Goal: Check status: Check status

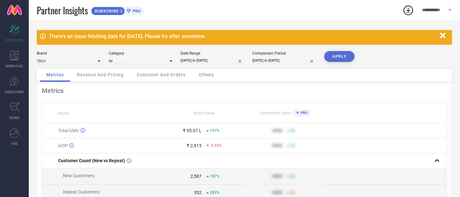
click at [221, 60] on input "[DATE] to [DATE]" at bounding box center [213, 60] width 64 height 7
select select "3"
select select "2025"
select select "4"
select select "2025"
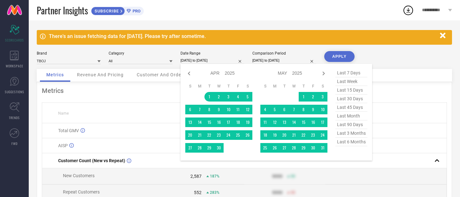
click at [351, 102] on span "last 30 days" at bounding box center [352, 99] width 32 height 9
type input "[DATE] to [DATE]"
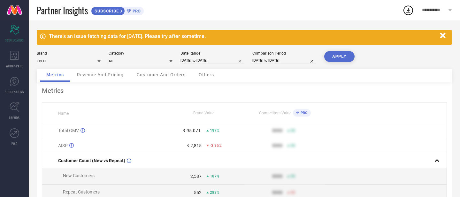
click at [206, 58] on input "[DATE] to [DATE]" at bounding box center [213, 60] width 64 height 7
select select "7"
select select "2025"
select select "8"
select select "2025"
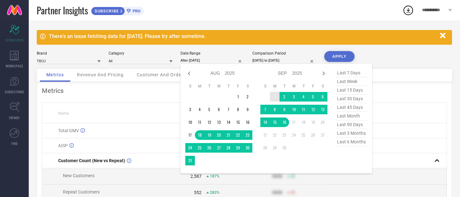
click at [272, 99] on td "1" at bounding box center [275, 97] width 10 height 10
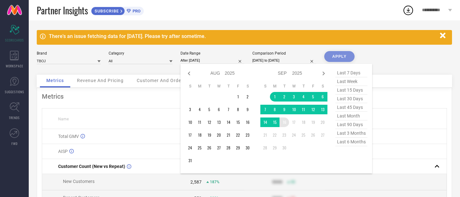
type input "[DATE] to [DATE]"
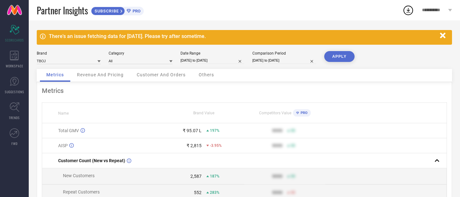
click at [328, 60] on button "APPLY" at bounding box center [339, 56] width 30 height 11
click at [262, 63] on input "[DATE] to [DATE]" at bounding box center [285, 60] width 64 height 7
select select "3"
select select "2024"
select select "4"
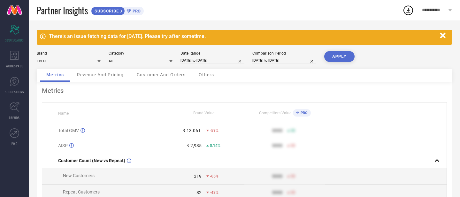
select select "2024"
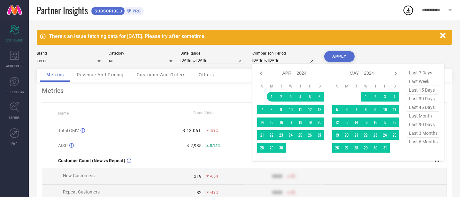
click at [421, 103] on span "last 30 days" at bounding box center [424, 99] width 32 height 9
type input "[DATE] to [DATE]"
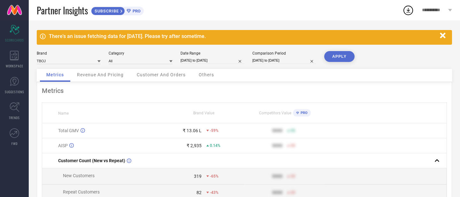
click at [278, 62] on input "[DATE] to [DATE]" at bounding box center [285, 60] width 64 height 7
select select "7"
select select "2025"
select select "8"
select select "2025"
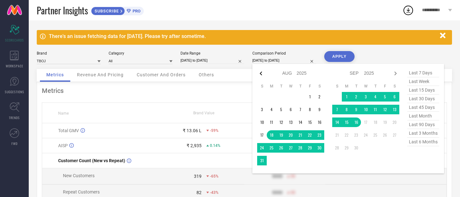
click at [261, 74] on icon at bounding box center [261, 74] width 2 height 4
select select "5"
select select "2025"
select select "6"
select select "2025"
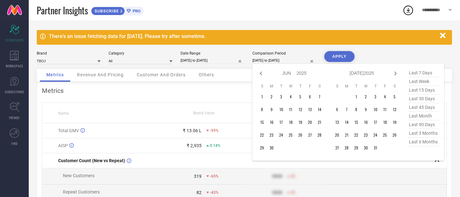
click at [261, 74] on icon at bounding box center [261, 74] width 2 height 4
select select "2"
select select "2025"
select select "3"
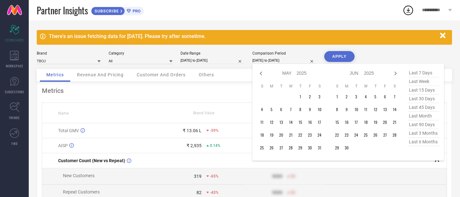
select select "2025"
click at [261, 74] on icon at bounding box center [261, 74] width 2 height 4
select select "2025"
select select "1"
select select "2025"
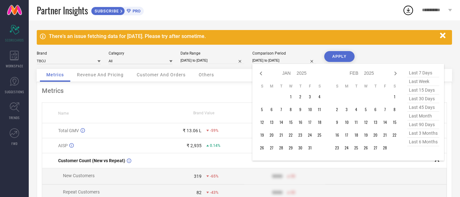
click at [261, 74] on icon at bounding box center [261, 74] width 2 height 4
select select "10"
select select "2024"
select select "11"
select select "2024"
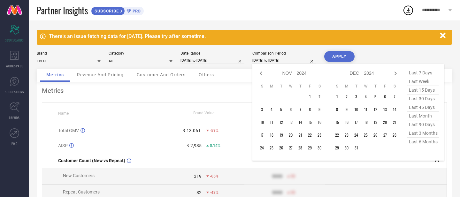
click at [261, 74] on icon at bounding box center [261, 74] width 2 height 4
select select "9"
select select "2024"
select select "10"
select select "2024"
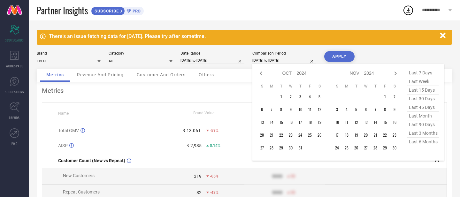
click at [261, 74] on icon at bounding box center [261, 74] width 2 height 4
select select "7"
select select "2024"
select select "8"
select select "2024"
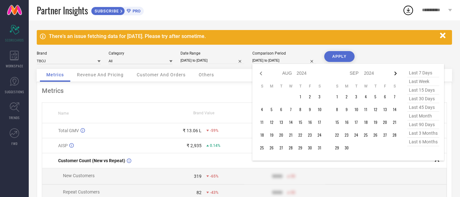
click at [399, 74] on icon at bounding box center [396, 74] width 8 height 8
select select "8"
select select "2024"
select select "9"
select select "2024"
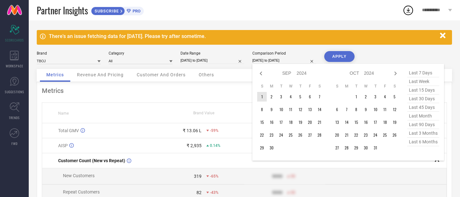
click at [262, 101] on td "1" at bounding box center [262, 97] width 10 height 10
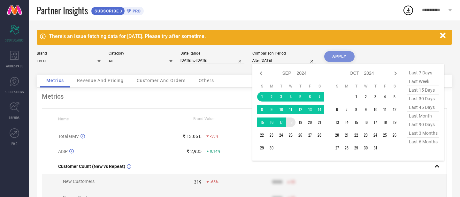
type input "[DATE] to [DATE]"
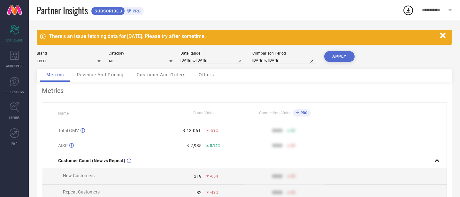
click at [289, 60] on input "[DATE] to [DATE]" at bounding box center [285, 60] width 64 height 7
select select "8"
select select "2024"
select select "9"
select select "2024"
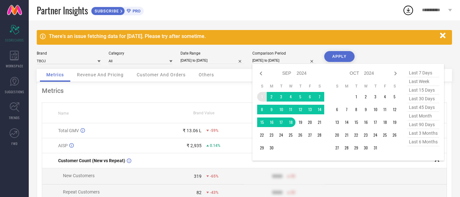
click at [261, 99] on td "1" at bounding box center [262, 97] width 10 height 10
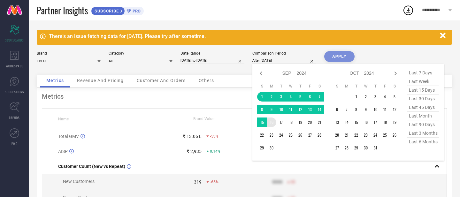
type input "[DATE] to [DATE]"
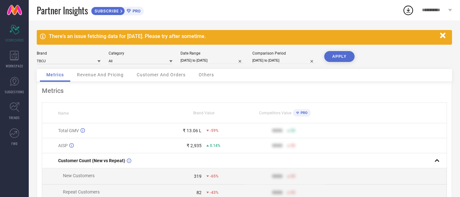
click at [337, 53] on button "APPLY" at bounding box center [339, 56] width 30 height 11
click at [208, 62] on input "[DATE] to [DATE]" at bounding box center [213, 60] width 64 height 7
select select "8"
select select "2025"
select select "9"
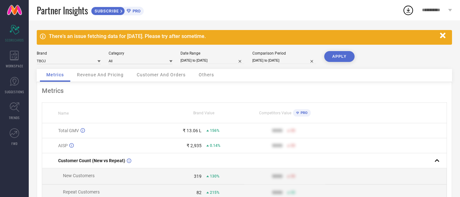
select select "2025"
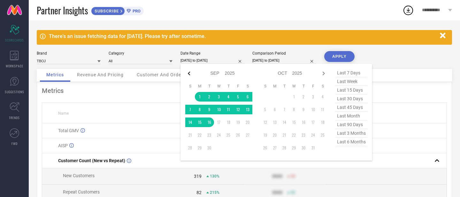
click at [190, 76] on icon at bounding box center [189, 74] width 8 height 8
select select "6"
select select "2025"
select select "7"
select select "2025"
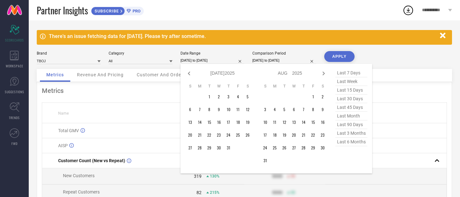
click at [190, 76] on icon at bounding box center [189, 74] width 8 height 8
select select "4"
select select "2025"
select select "5"
select select "2025"
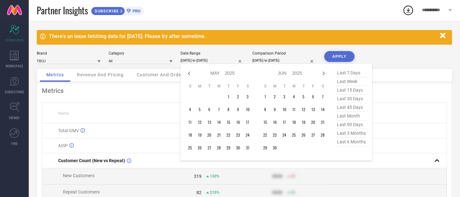
click at [190, 76] on icon at bounding box center [189, 74] width 8 height 8
select select "2025"
select select "1"
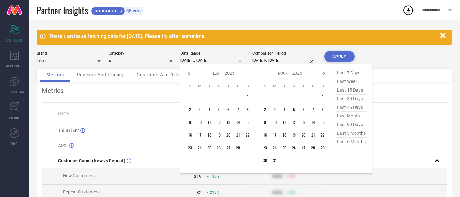
select select "2025"
click at [190, 76] on icon at bounding box center [189, 74] width 8 height 8
select select "10"
select select "2024"
select select "11"
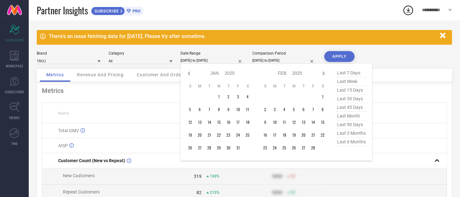
select select "2024"
click at [190, 76] on icon at bounding box center [189, 74] width 8 height 8
select select "9"
select select "2024"
select select "10"
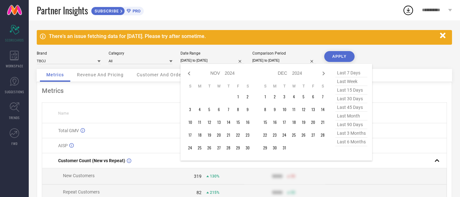
select select "2024"
click at [190, 76] on icon at bounding box center [189, 74] width 8 height 8
select select "8"
select select "2024"
select select "9"
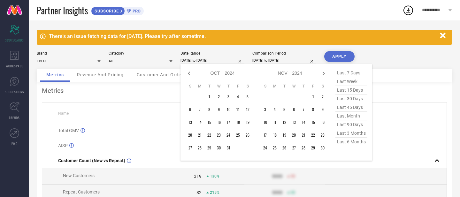
select select "2024"
click at [190, 76] on icon at bounding box center [189, 74] width 8 height 8
select select "7"
select select "2024"
select select "8"
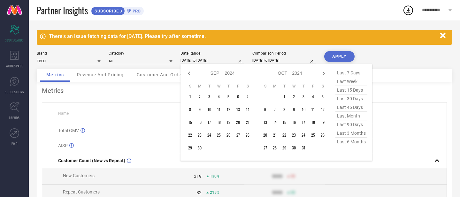
select select "2024"
click at [324, 75] on icon at bounding box center [324, 74] width 2 height 4
select select "8"
select select "2024"
select select "9"
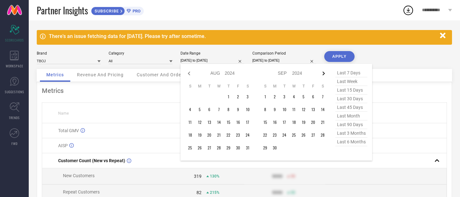
select select "2024"
click at [324, 74] on icon at bounding box center [324, 74] width 2 height 4
select select "9"
select select "2024"
select select "10"
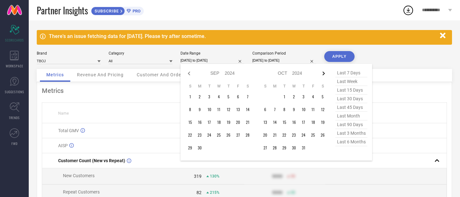
select select "2024"
click at [188, 70] on icon at bounding box center [189, 74] width 8 height 8
select select "8"
select select "2024"
select select "9"
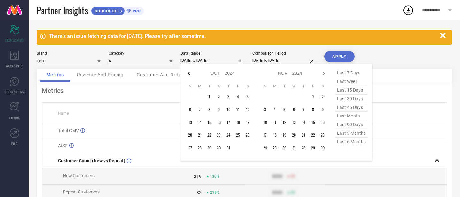
select select "2024"
click at [188, 97] on td "1" at bounding box center [190, 97] width 10 height 10
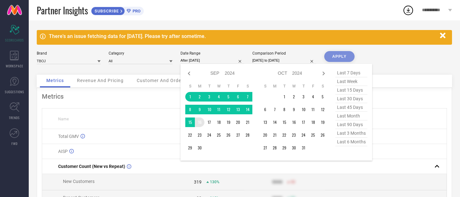
type input "[DATE] to [DATE]"
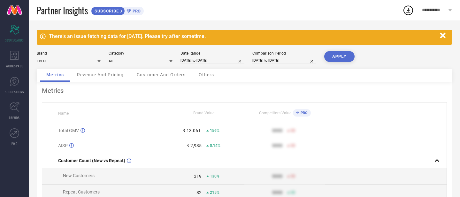
click at [342, 54] on button "APPLY" at bounding box center [339, 56] width 30 height 11
click at [209, 63] on input "[DATE] to [DATE]" at bounding box center [213, 60] width 64 height 7
select select "8"
select select "2024"
select select "9"
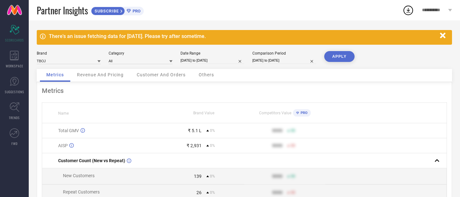
select select "2024"
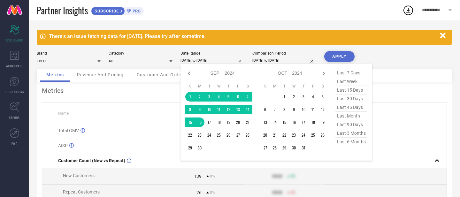
click at [352, 99] on span "last 30 days" at bounding box center [352, 99] width 32 height 9
type input "[DATE] to [DATE]"
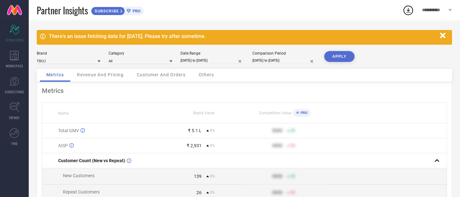
click at [93, 77] on span "Revenue And Pricing" at bounding box center [100, 74] width 47 height 5
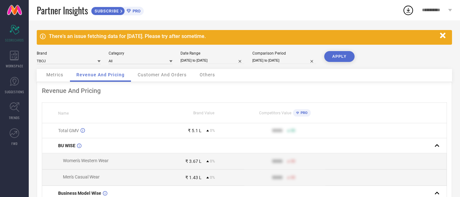
click at [215, 61] on input "[DATE] to [DATE]" at bounding box center [213, 60] width 64 height 7
select select "7"
select select "2025"
select select "8"
select select "2025"
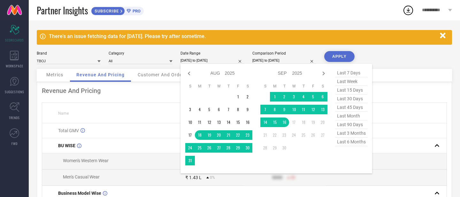
click at [343, 92] on span "last 15 days" at bounding box center [352, 90] width 32 height 9
type input "[DATE] to [DATE]"
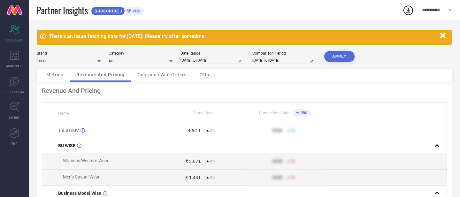
click at [343, 57] on button "APPLY" at bounding box center [339, 56] width 30 height 11
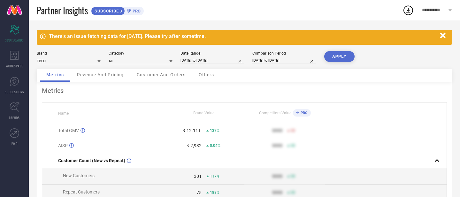
click at [118, 78] on div "Revenue And Pricing" at bounding box center [100, 75] width 59 height 13
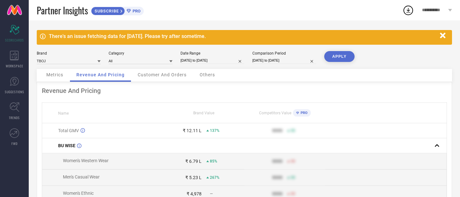
click at [190, 61] on input "[DATE] to [DATE]" at bounding box center [213, 60] width 64 height 7
select select "8"
select select "2025"
select select "9"
select select "2025"
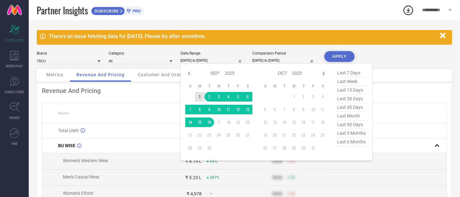
click at [200, 94] on td "1" at bounding box center [200, 97] width 10 height 10
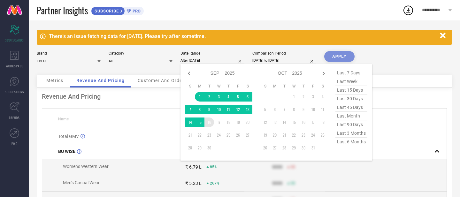
type input "[DATE] to [DATE]"
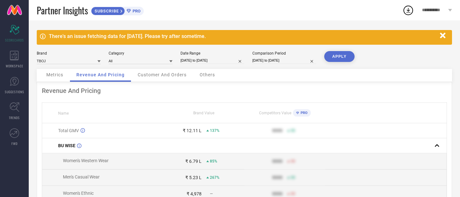
click at [336, 56] on button "APPLY" at bounding box center [339, 56] width 30 height 11
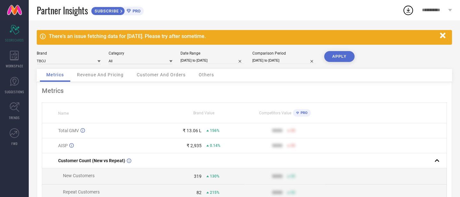
click at [102, 79] on div "Revenue And Pricing" at bounding box center [100, 75] width 59 height 13
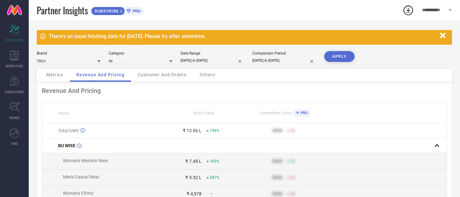
click at [52, 77] on span "Metrics" at bounding box center [54, 74] width 17 height 5
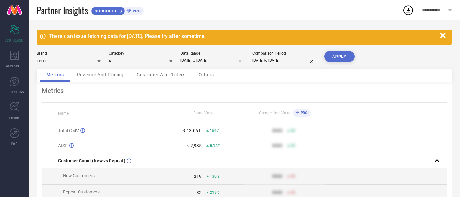
click at [106, 75] on span "Revenue And Pricing" at bounding box center [100, 74] width 47 height 5
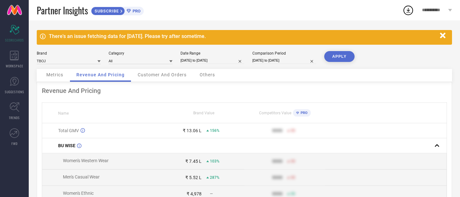
click at [161, 72] on div "Customer And Orders" at bounding box center [162, 75] width 62 height 13
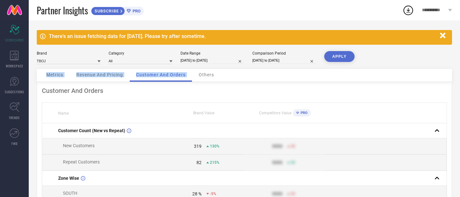
click at [205, 71] on div "Others" at bounding box center [206, 75] width 28 height 13
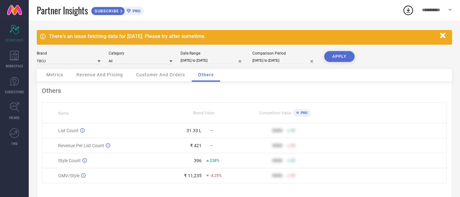
scroll to position [13, 0]
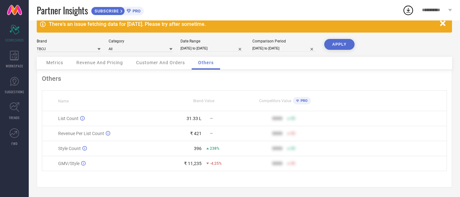
click at [218, 50] on input "[DATE] to [DATE]" at bounding box center [213, 48] width 64 height 7
select select "8"
select select "2025"
select select "9"
select select "2025"
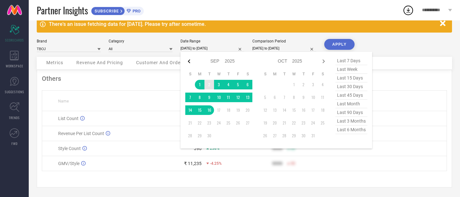
click at [190, 61] on icon at bounding box center [189, 62] width 8 height 8
select select "5"
select select "2025"
select select "6"
select select "2025"
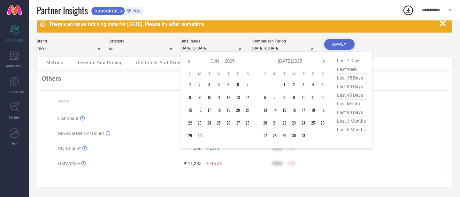
click at [190, 61] on icon at bounding box center [189, 62] width 8 height 8
select select "4"
select select "2025"
select select "5"
select select "2025"
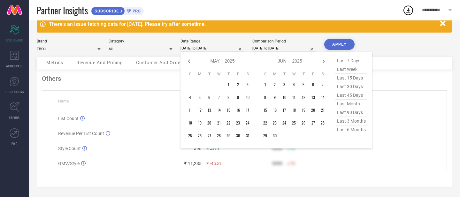
click at [190, 61] on icon at bounding box center [189, 62] width 8 height 8
select select "3"
select select "2025"
select select "4"
select select "2025"
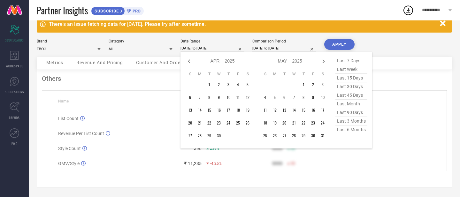
click at [190, 61] on icon at bounding box center [189, 62] width 8 height 8
select select "1"
select select "2025"
select select "2"
select select "2025"
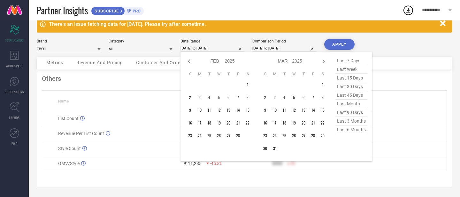
click at [190, 61] on icon at bounding box center [189, 62] width 8 height 8
select select "2025"
select select "1"
select select "2025"
click at [190, 61] on icon at bounding box center [189, 62] width 8 height 8
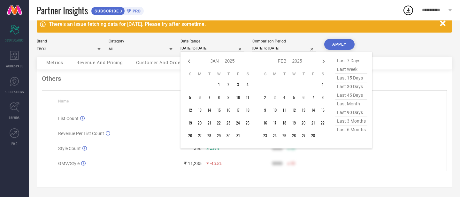
select select "10"
select select "2024"
select select "11"
select select "2024"
click at [190, 61] on icon at bounding box center [189, 62] width 8 height 8
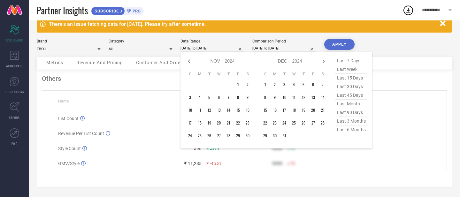
select select "9"
select select "2024"
select select "10"
select select "2024"
click at [210, 85] on td "1" at bounding box center [210, 85] width 10 height 10
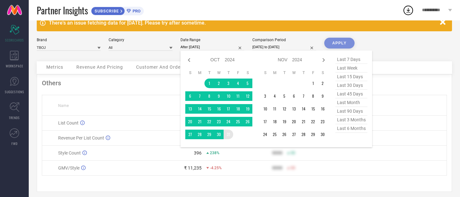
type input "[DATE] to [DATE]"
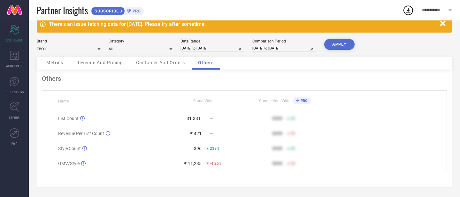
click at [340, 46] on button "APPLY" at bounding box center [339, 44] width 30 height 11
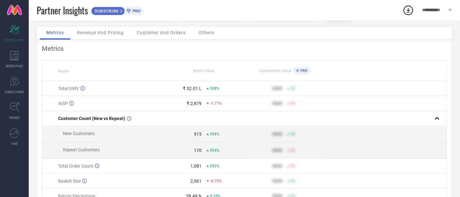
scroll to position [0, 0]
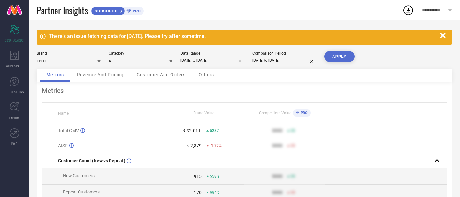
click at [166, 71] on div "Customer And Orders" at bounding box center [161, 75] width 62 height 13
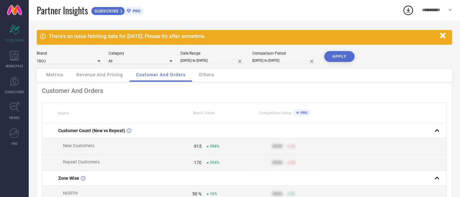
click at [196, 63] on input "[DATE] to [DATE]" at bounding box center [213, 60] width 64 height 7
select select "9"
select select "2024"
select select "10"
select select "2024"
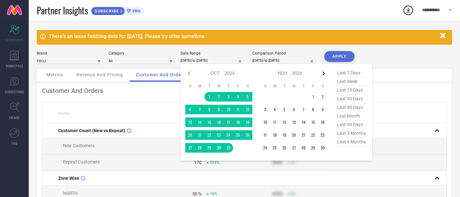
click at [324, 70] on icon at bounding box center [324, 74] width 8 height 8
select select "10"
select select "2024"
select select "11"
select select "2024"
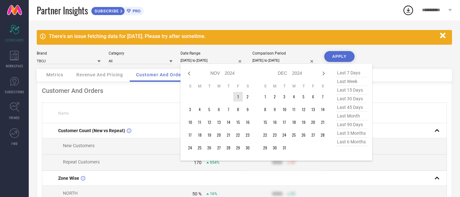
click at [236, 98] on td "1" at bounding box center [238, 97] width 10 height 10
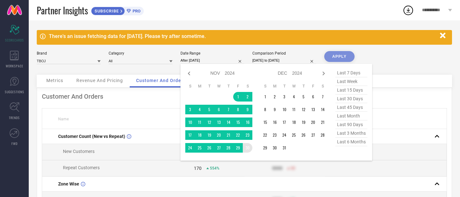
type input "[DATE] to [DATE]"
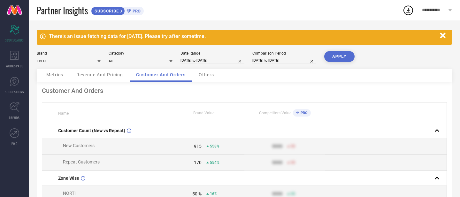
click at [339, 57] on button "APPLY" at bounding box center [339, 56] width 30 height 11
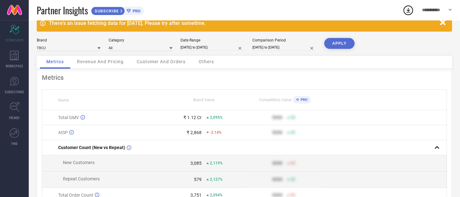
scroll to position [10, 0]
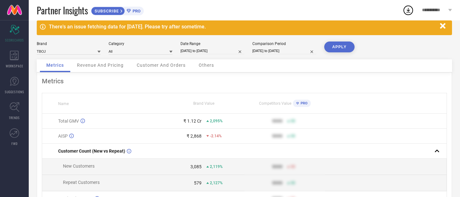
click at [213, 53] on input "[DATE] to [DATE]" at bounding box center [213, 51] width 64 height 7
select select "10"
select select "2024"
select select "11"
select select "2024"
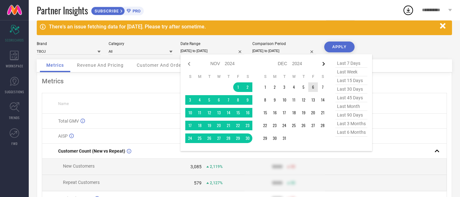
click at [323, 63] on icon at bounding box center [324, 64] width 2 height 4
select select "11"
select select "2024"
select select "2025"
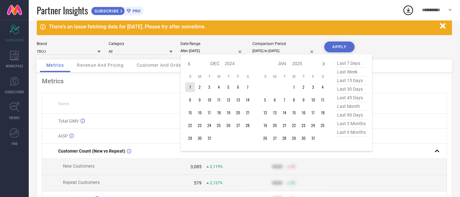
click at [186, 93] on table "S M T W T F S 1 2 3 4 5 6 7 8 9 10 11 12 13 14 15 16 17 18 19 20 21 22 23 24 25…" at bounding box center [218, 108] width 67 height 75
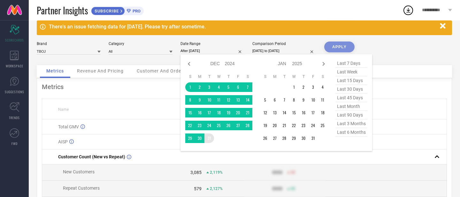
type input "[DATE] to [DATE]"
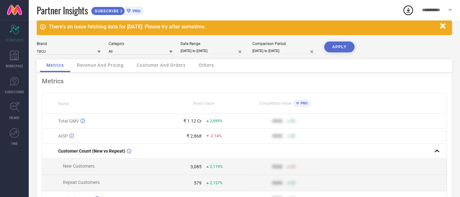
click at [336, 45] on button "APPLY" at bounding box center [339, 47] width 30 height 11
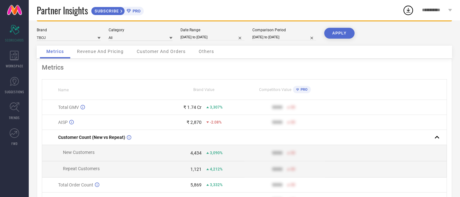
scroll to position [0, 0]
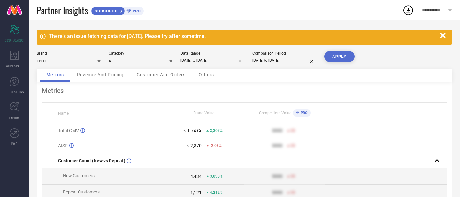
click at [204, 60] on input "[DATE] to [DATE]" at bounding box center [213, 60] width 64 height 7
select select "11"
select select "2024"
select select "2025"
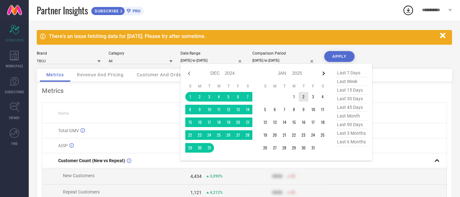
click at [323, 77] on icon at bounding box center [324, 74] width 8 height 8
select select "2025"
select select "1"
select select "2025"
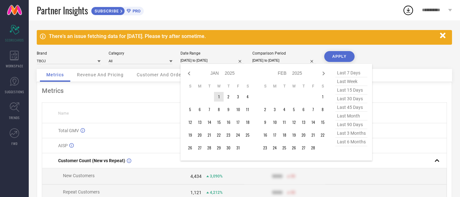
click at [220, 99] on td "1" at bounding box center [219, 97] width 10 height 10
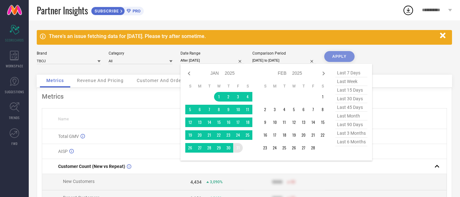
type input "[DATE] to [DATE]"
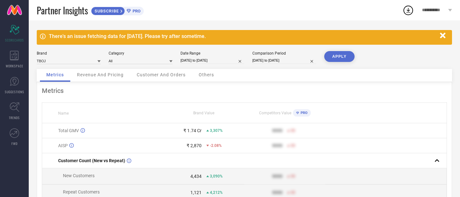
click at [335, 56] on button "APPLY" at bounding box center [339, 56] width 30 height 11
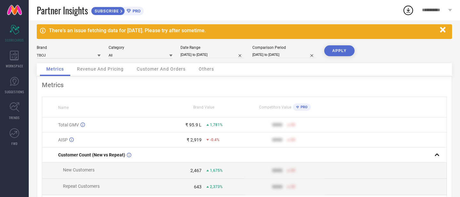
scroll to position [4, 0]
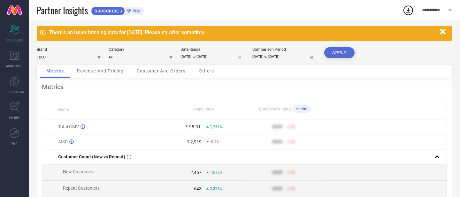
click at [209, 59] on input "[DATE] to [DATE]" at bounding box center [213, 56] width 64 height 7
select select "2025"
select select "1"
select select "2025"
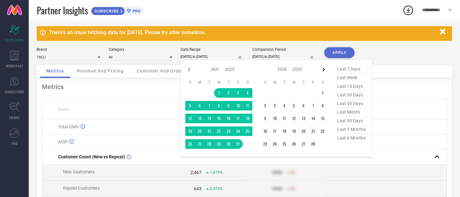
click at [324, 72] on icon at bounding box center [324, 70] width 8 height 8
select select "1"
select select "2025"
select select "2"
select select "2025"
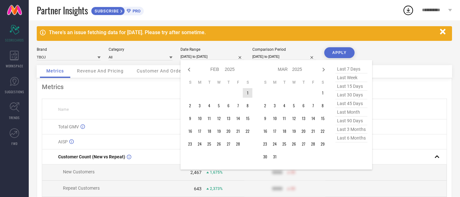
click at [248, 95] on td "1" at bounding box center [248, 93] width 10 height 10
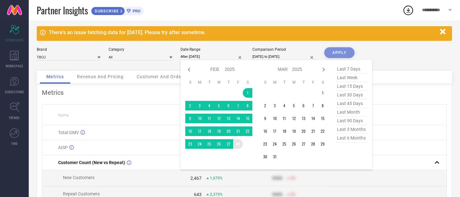
type input "[DATE] to [DATE]"
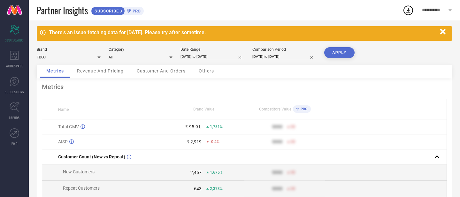
click at [337, 55] on button "APPLY" at bounding box center [339, 52] width 30 height 11
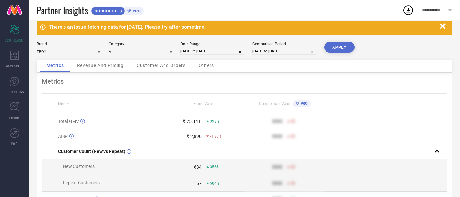
scroll to position [0, 0]
